Goal: Task Accomplishment & Management: Manage account settings

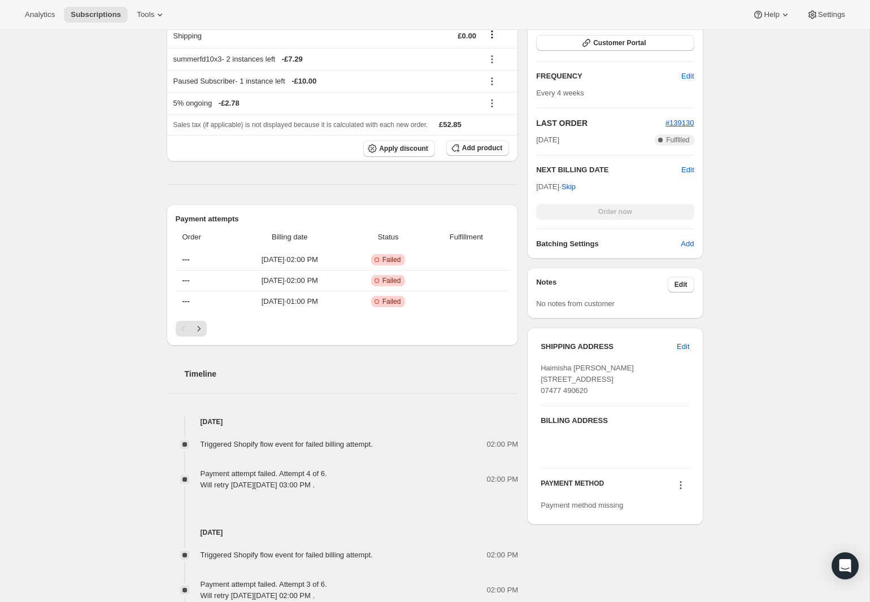
scroll to position [302, 0]
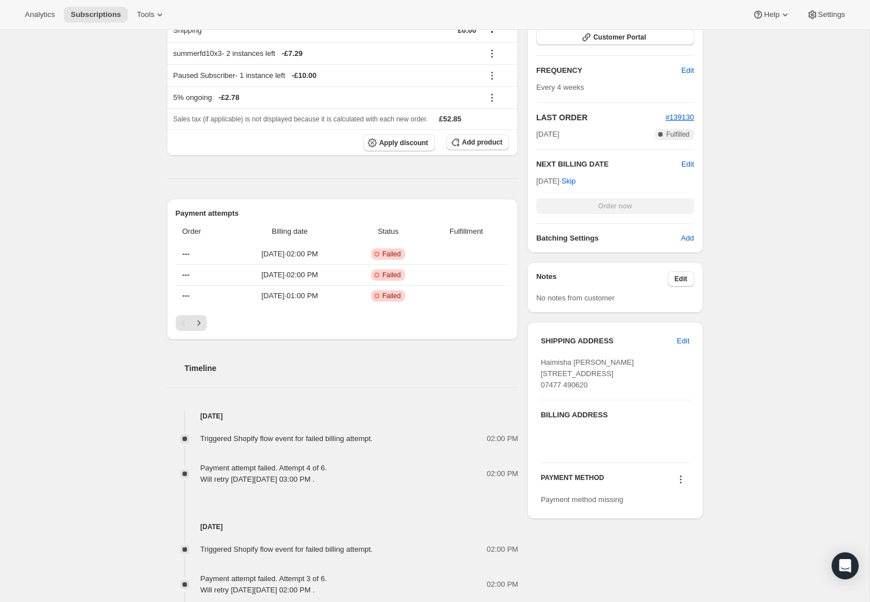
click at [682, 485] on icon at bounding box center [680, 479] width 11 height 11
click at [668, 550] on span "Add credit card" at bounding box center [676, 545] width 77 height 11
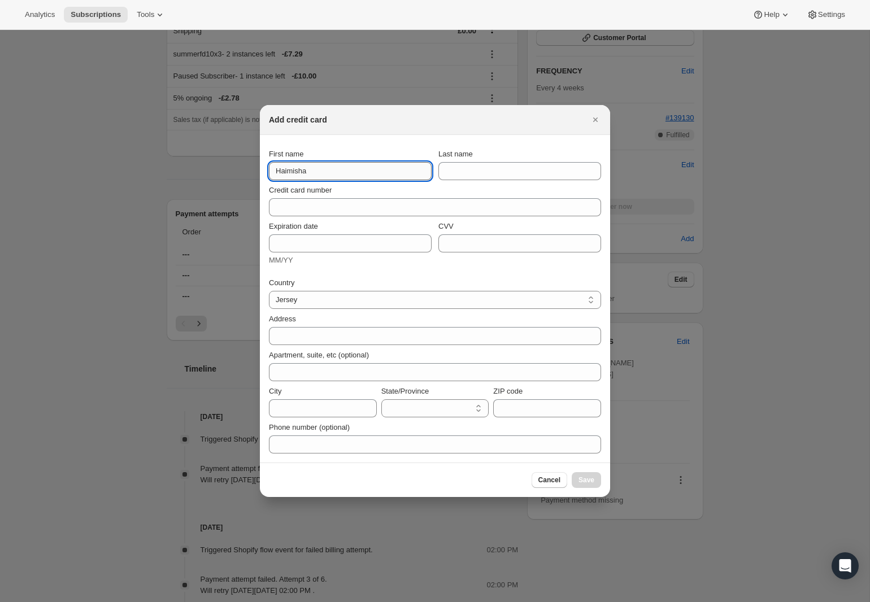
type input "Haimisha"
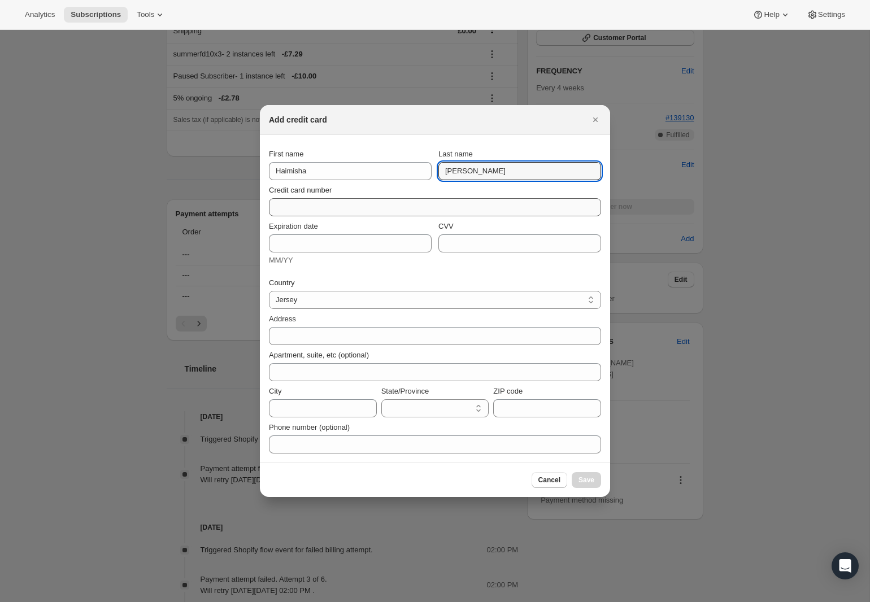
type input "[PERSON_NAME]"
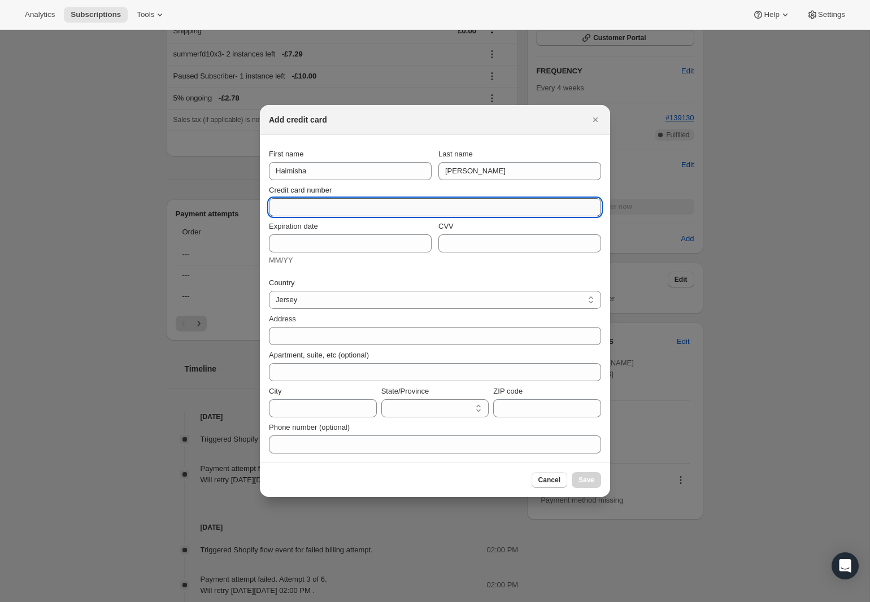
click at [315, 202] on input "Credit card number" at bounding box center [430, 207] width 323 height 18
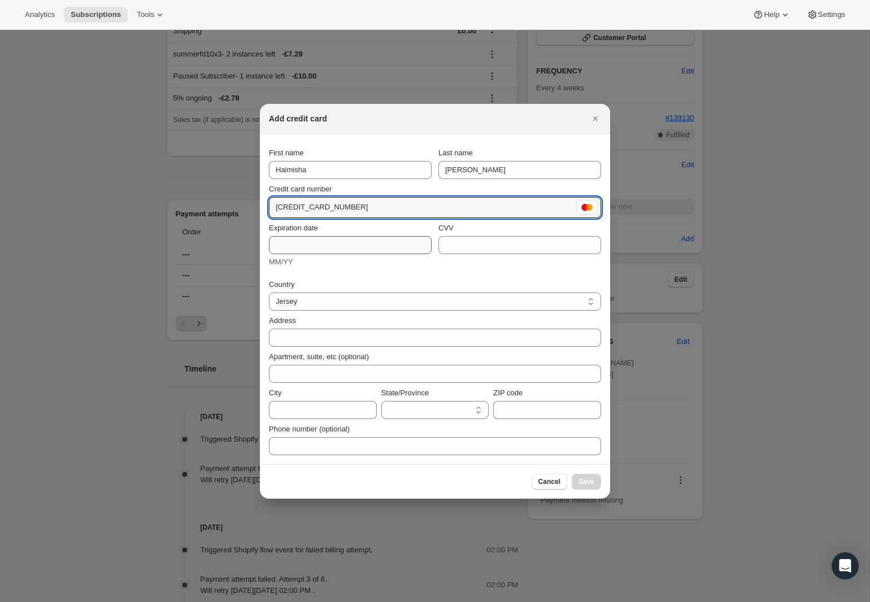
type input "[CREDIT_CARD_NUMBER]"
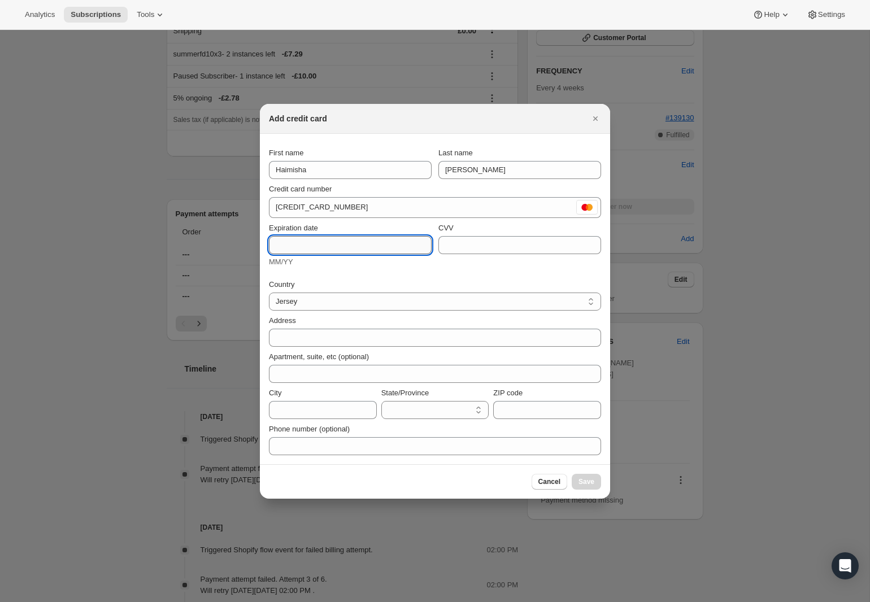
click at [321, 242] on input "Expiration date" at bounding box center [350, 245] width 163 height 18
type input "07/29"
click at [462, 241] on input "CVV" at bounding box center [519, 245] width 163 height 18
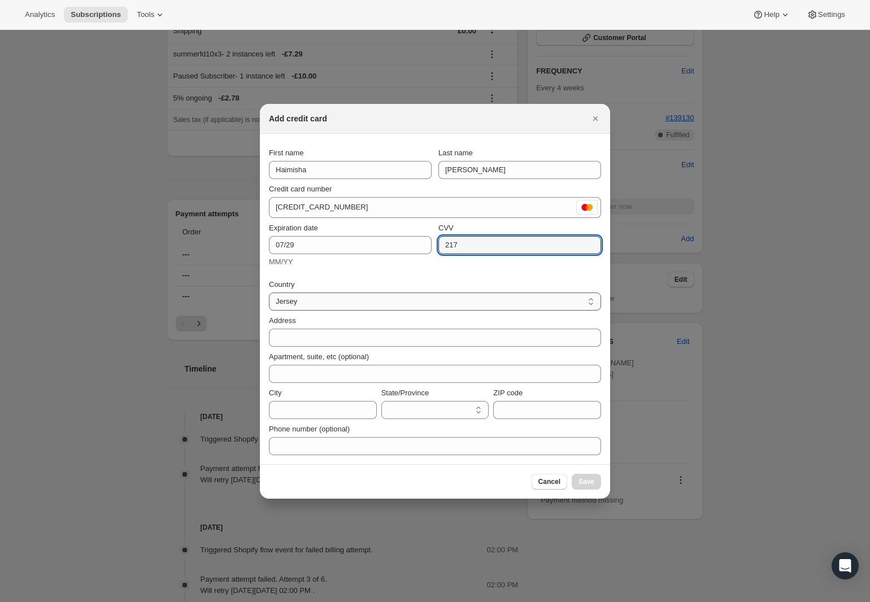
type input "217"
select select "GB"
select select "BFP"
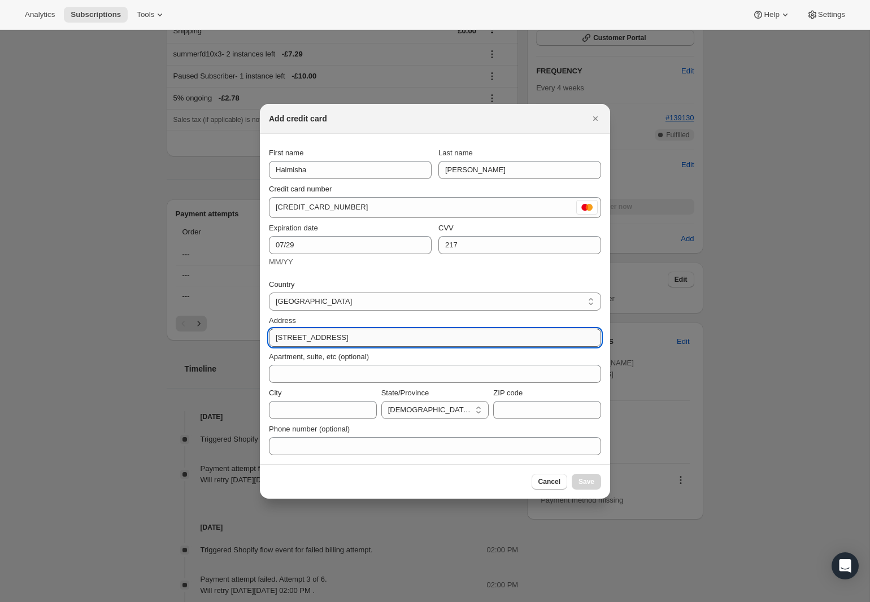
type input "[STREET_ADDRESS]"
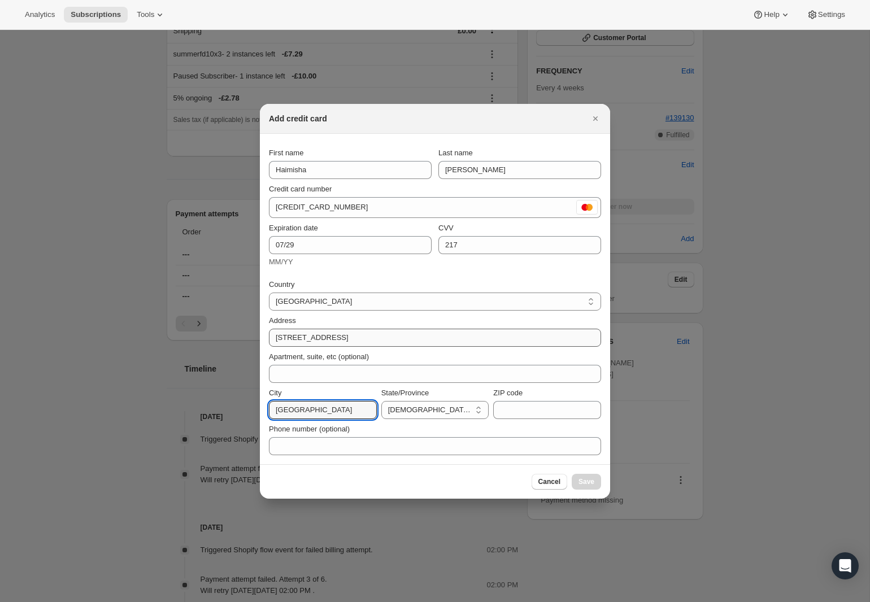
type input "[GEOGRAPHIC_DATA]"
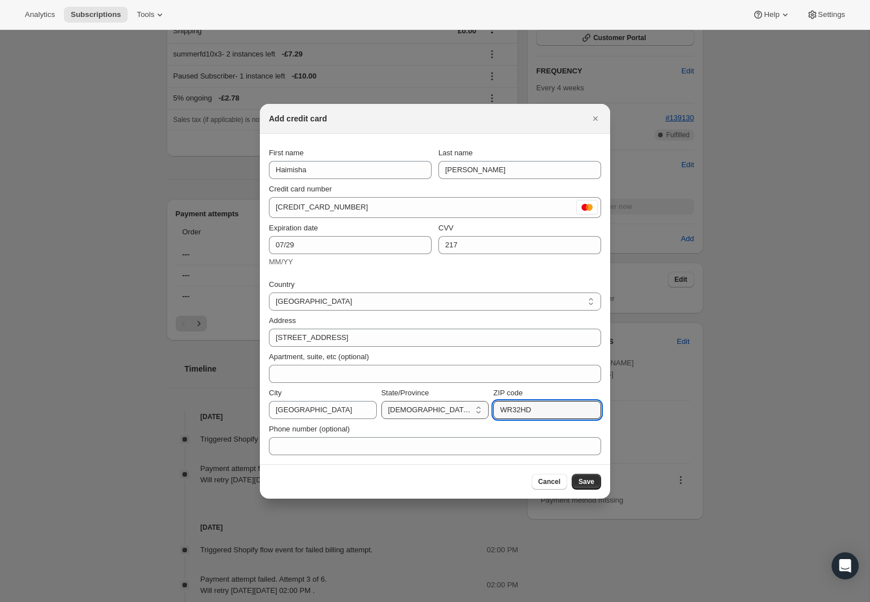
type input "WR32HD"
select select "ENG"
click at [586, 486] on span "Save" at bounding box center [586, 481] width 16 height 9
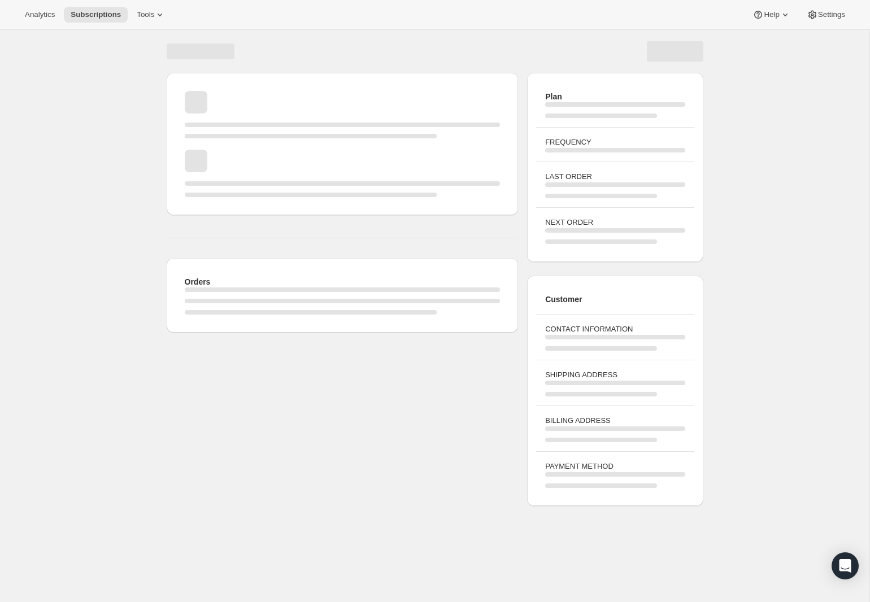
scroll to position [30, 0]
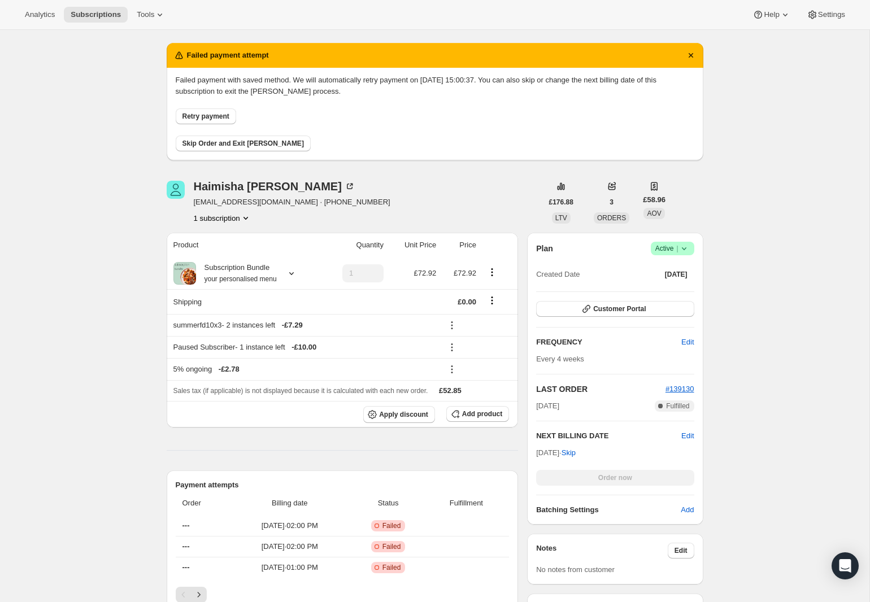
click at [229, 116] on span "Retry payment" at bounding box center [205, 116] width 47 height 9
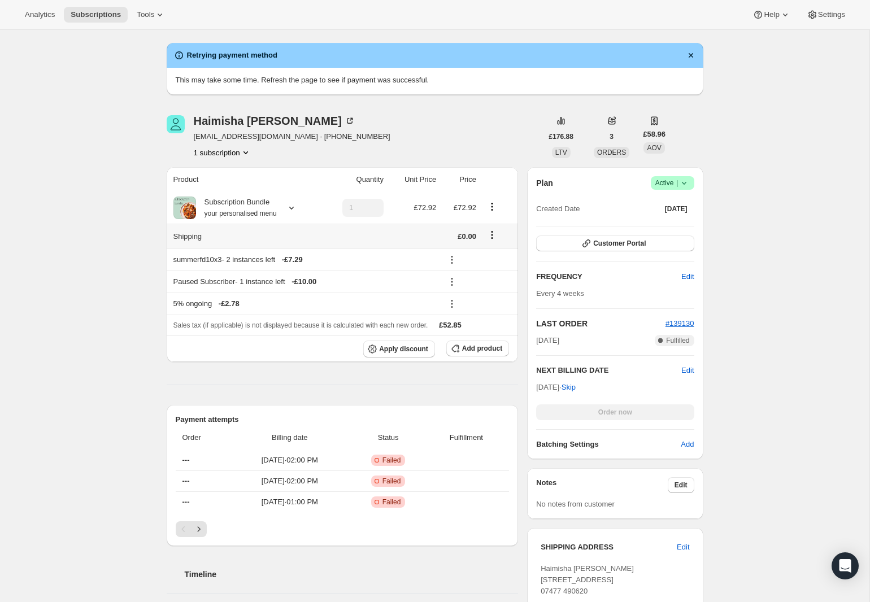
scroll to position [40, 0]
